Goal: Find specific page/section

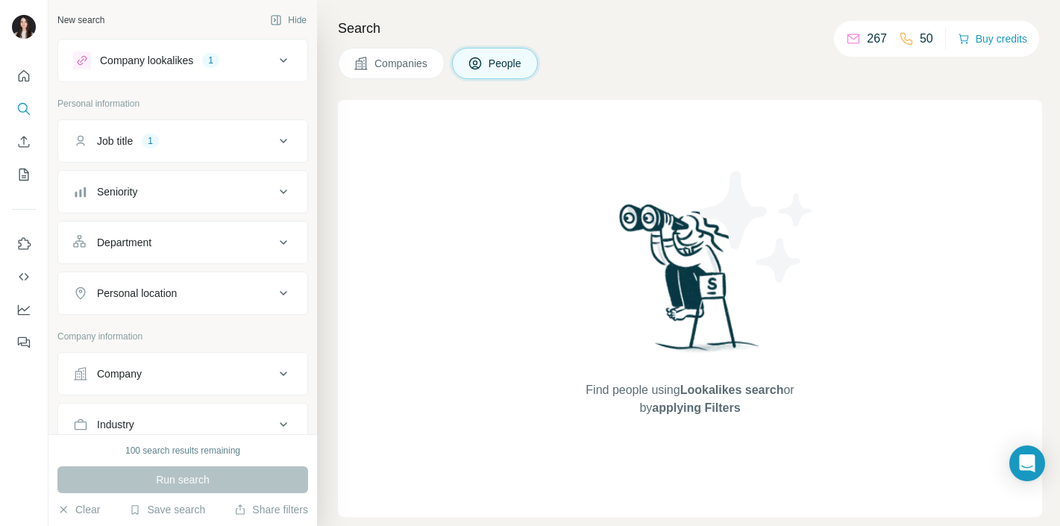
click at [402, 62] on span "Companies" at bounding box center [402, 63] width 54 height 15
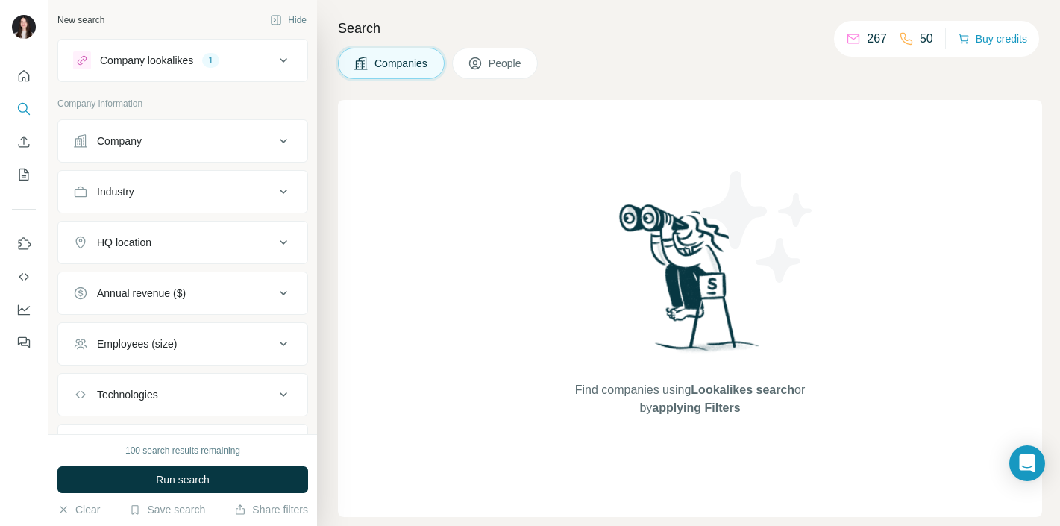
click at [483, 63] on icon at bounding box center [475, 63] width 15 height 15
